Goal: Use online tool/utility

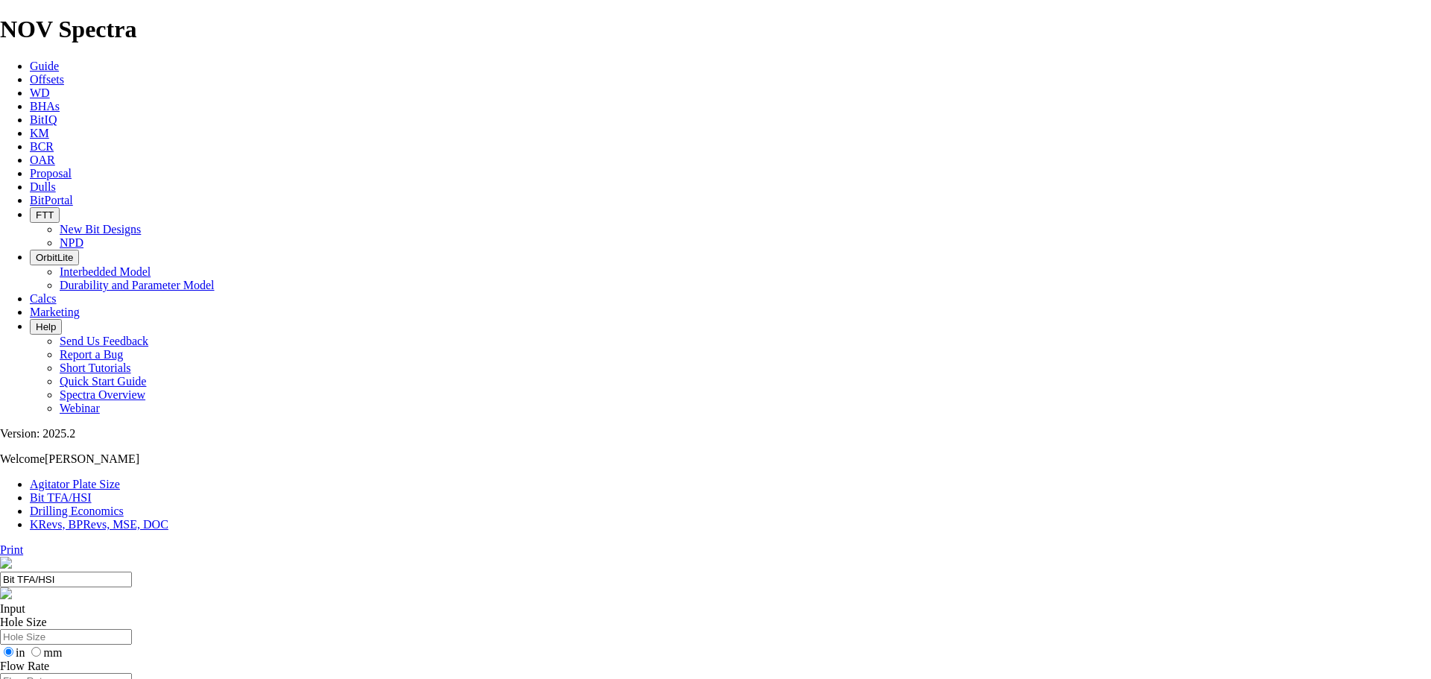
click at [132, 629] on input "Hole Size" at bounding box center [66, 637] width 132 height 16
click at [41, 647] on input "mm" at bounding box center [36, 652] width 10 height 10
radio input "true"
radio input "false"
click at [132, 629] on input "Hole Size" at bounding box center [66, 637] width 132 height 16
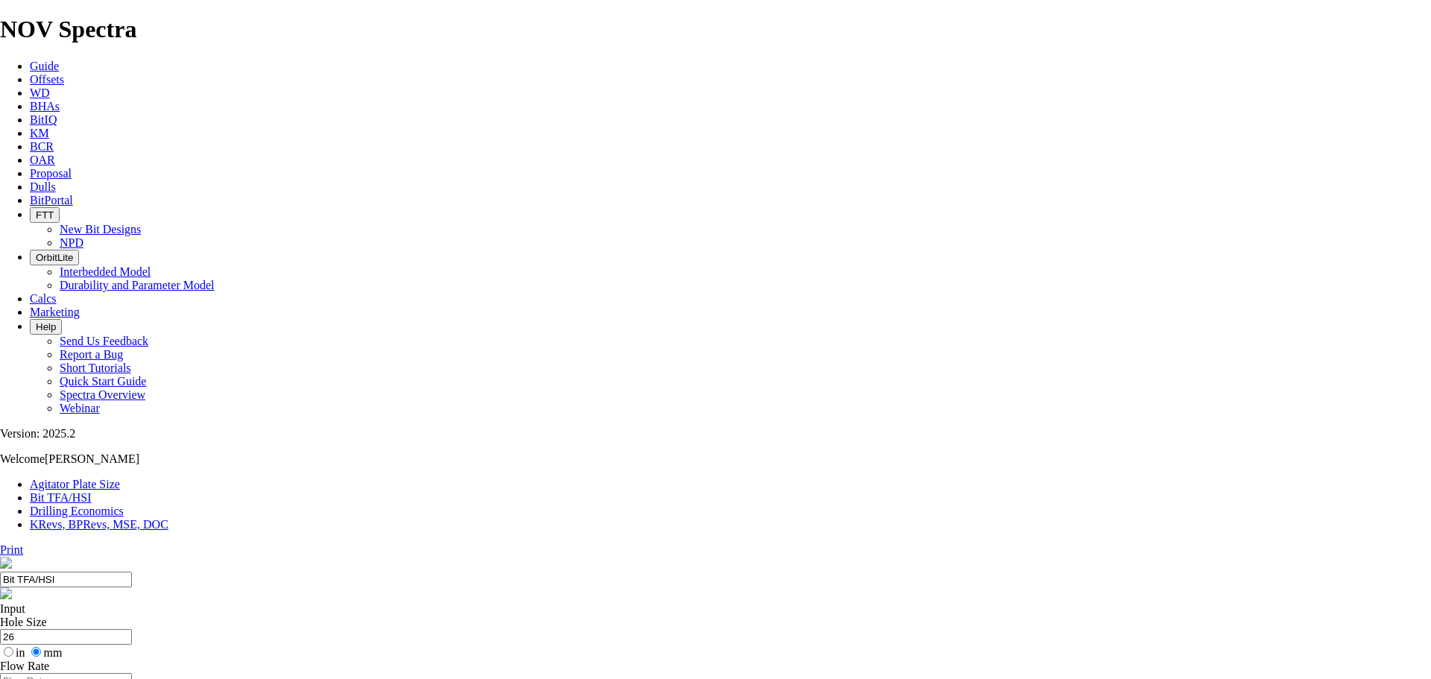
type input "2"
type input "660"
drag, startPoint x: 631, startPoint y: 279, endPoint x: 589, endPoint y: 278, distance: 41.7
radio input "true"
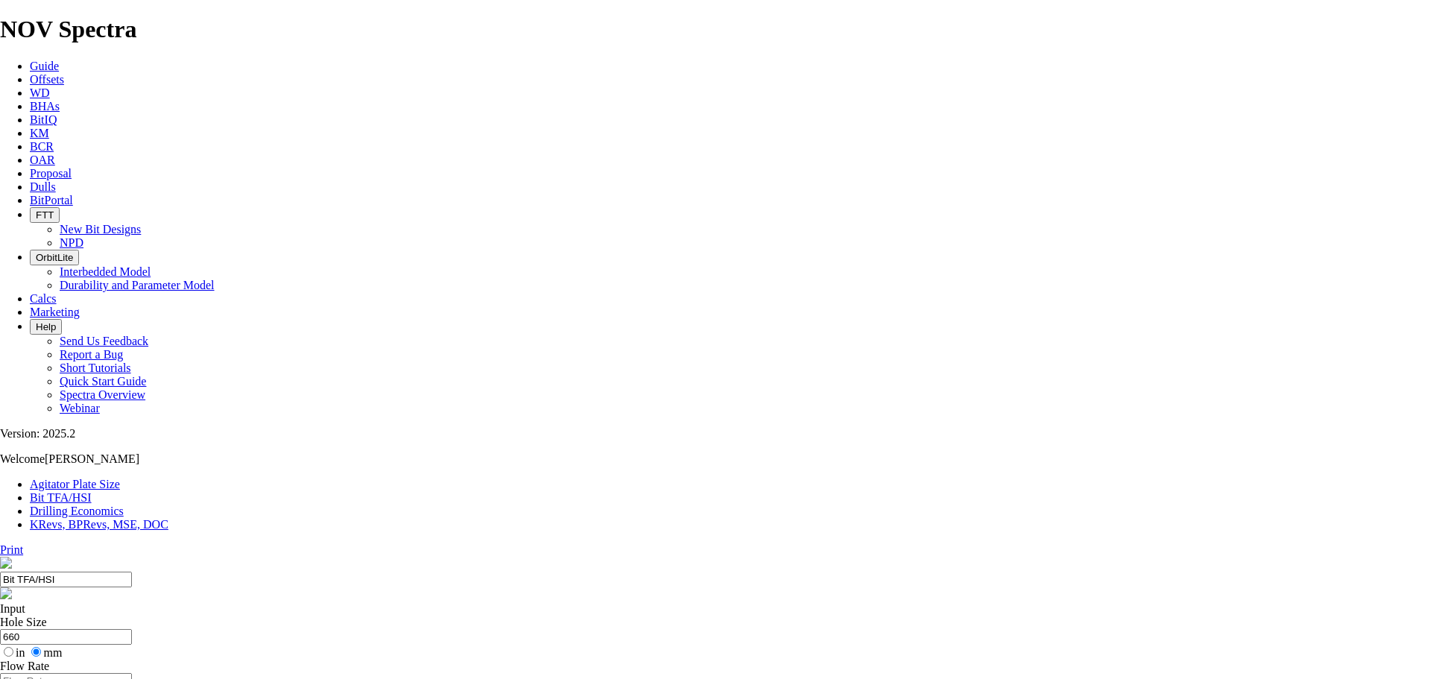
radio input "false"
click at [132, 673] on input "Flow Rate" at bounding box center [66, 681] width 132 height 16
type input "1.5"
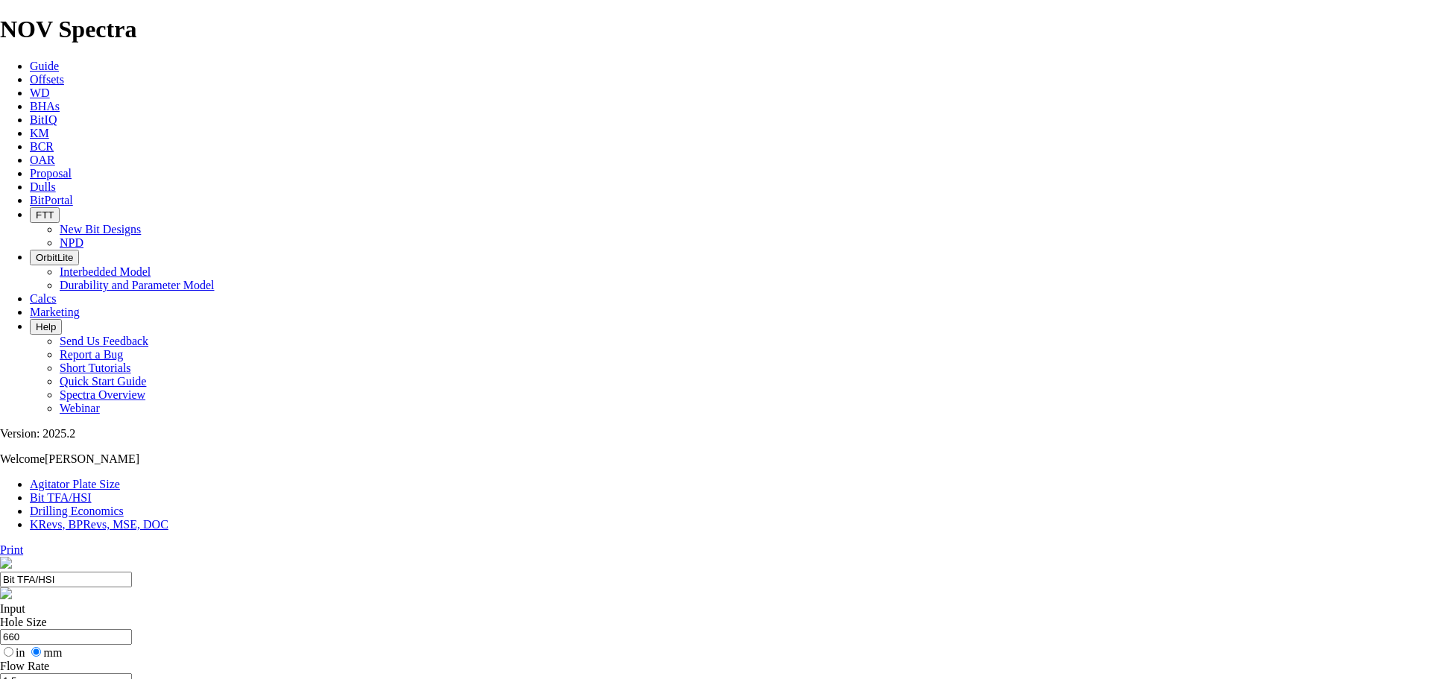
radio input "true"
radio input "false"
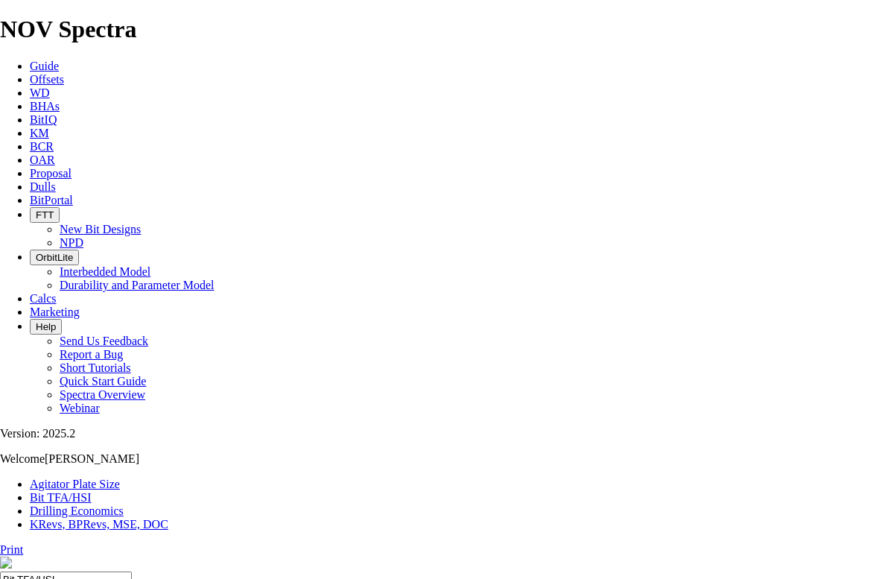
type input "1025"
select select "number:16"
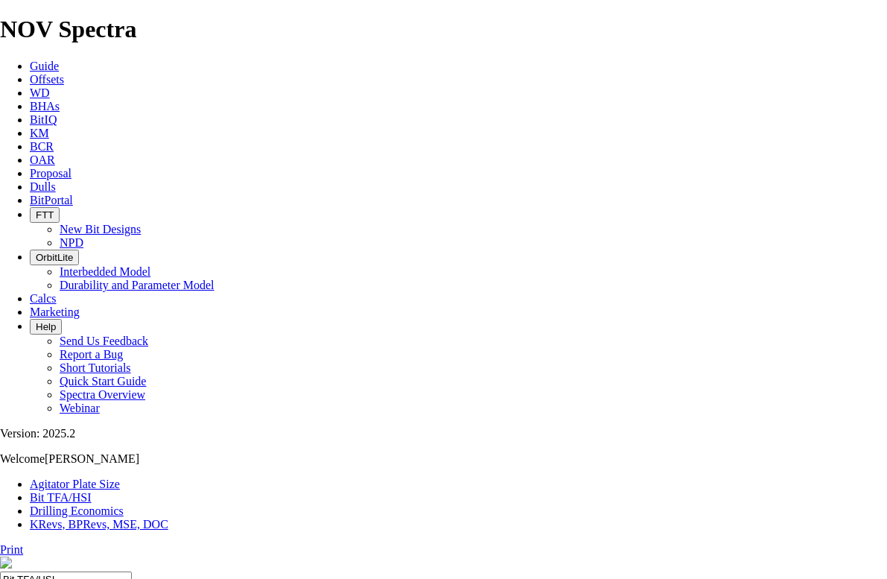
select select "number:16"
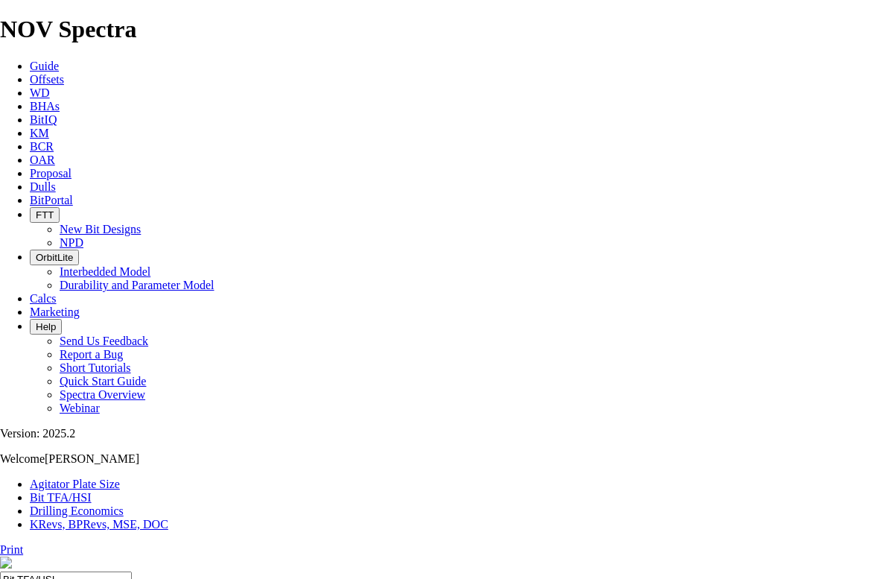
select select "number:16"
type input "6"
select select "number:0"
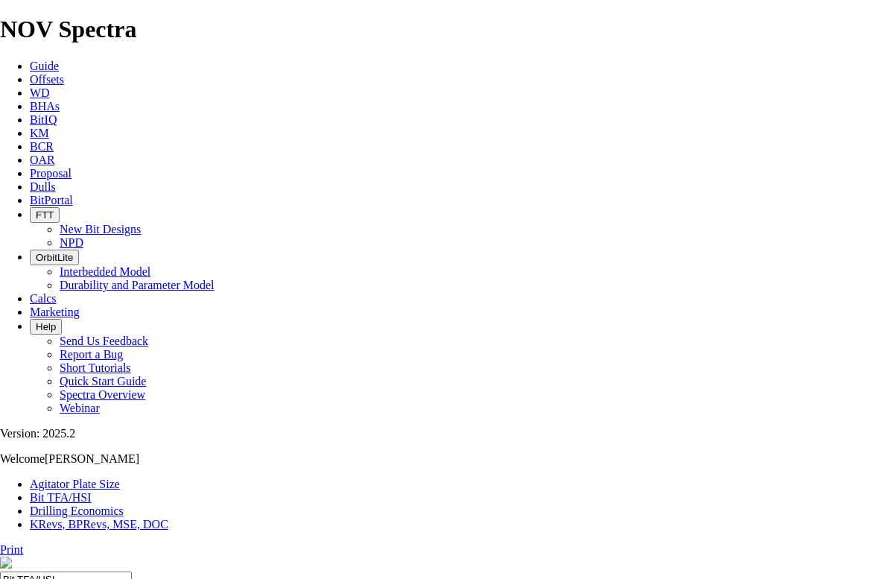
select select "number:0"
drag, startPoint x: 305, startPoint y: 393, endPoint x: 256, endPoint y: 392, distance: 49.2
type input "4"
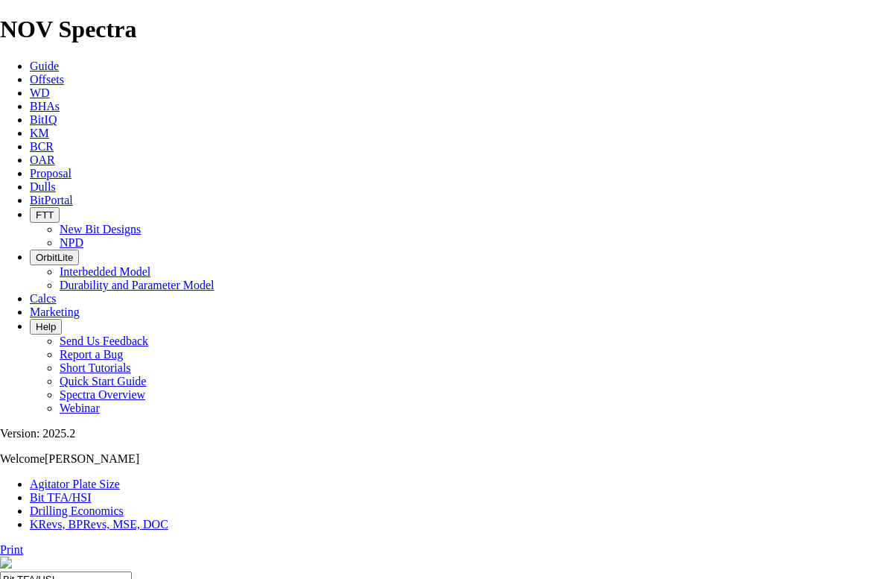
select select "number:16"
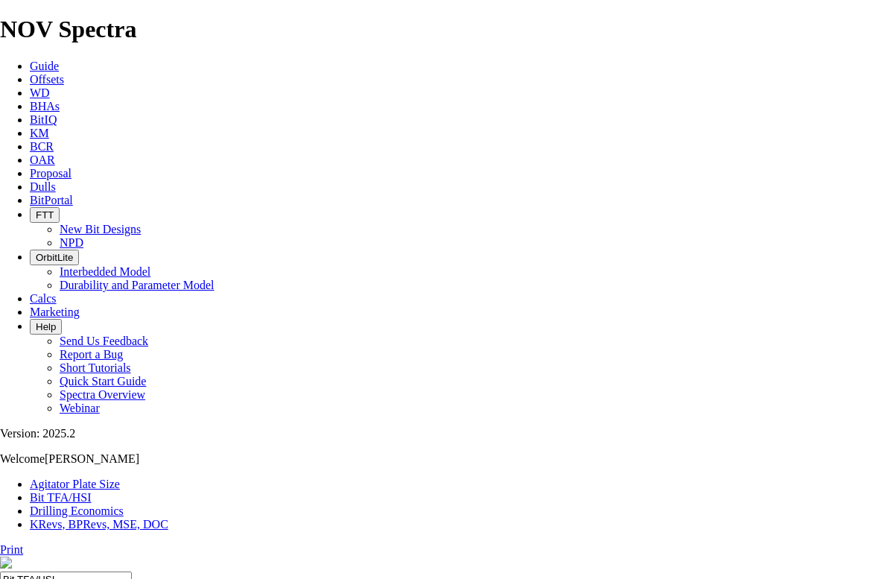
select select "number:16"
select select "number:18"
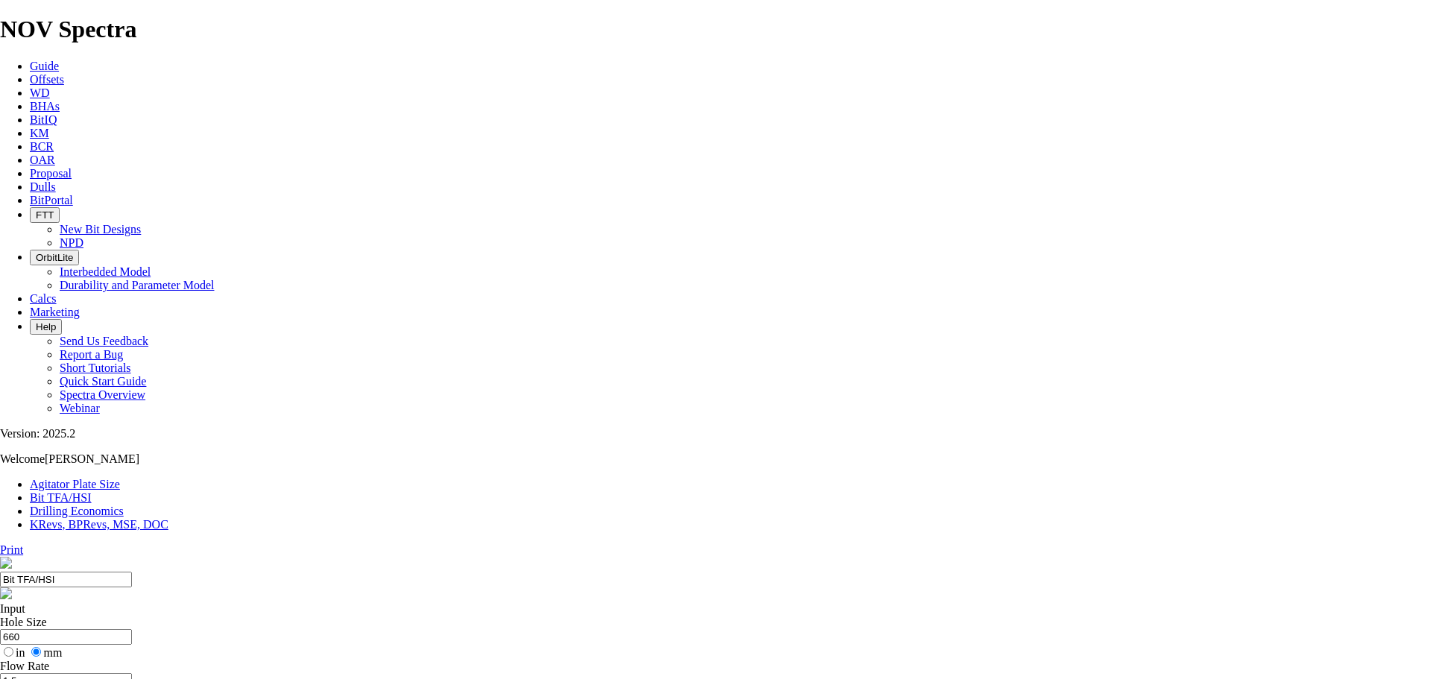
drag, startPoint x: 471, startPoint y: 282, endPoint x: 420, endPoint y: 276, distance: 50.9
type input "4"
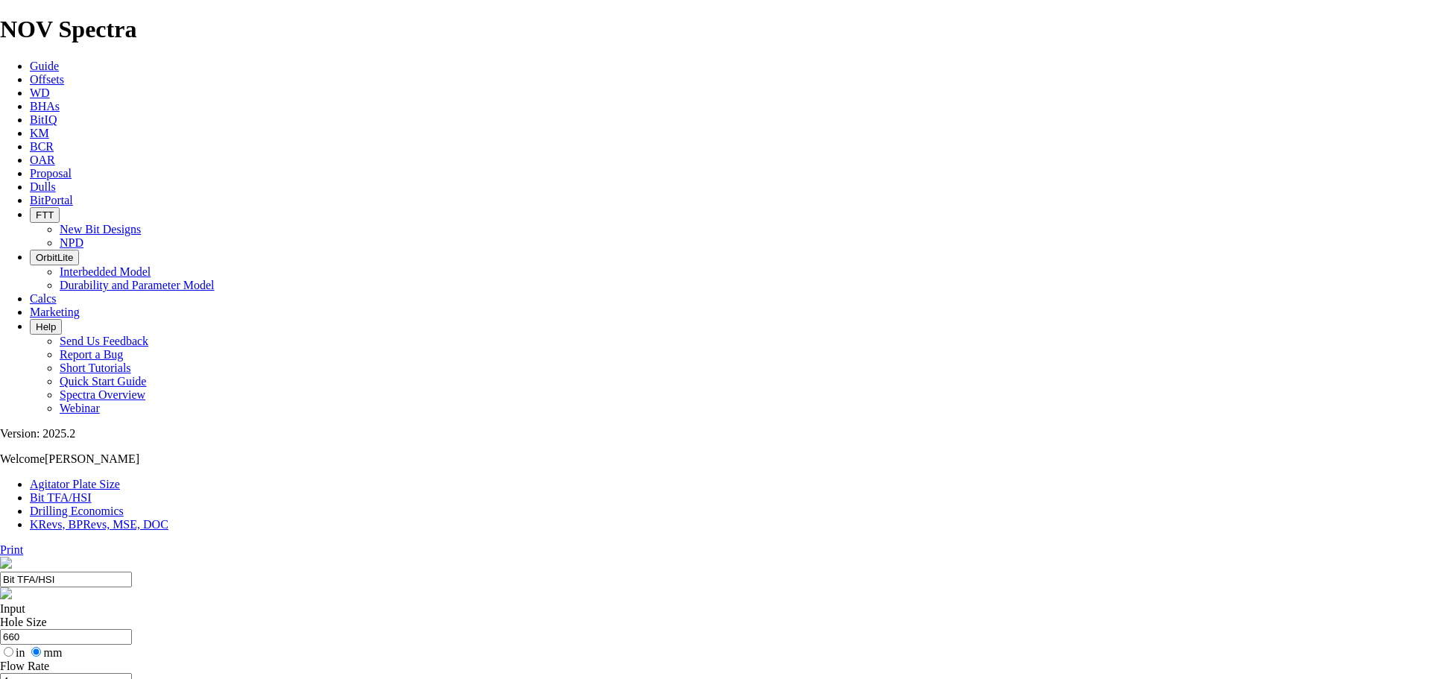
select select "number:18"
